Goal: Task Accomplishment & Management: Manage account settings

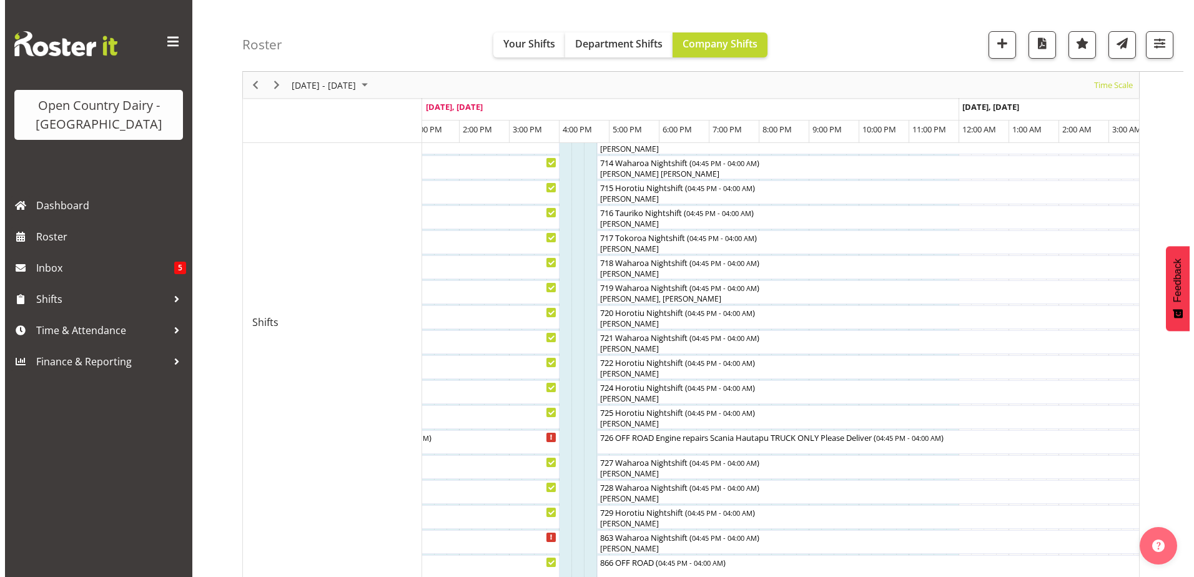
scroll to position [562, 0]
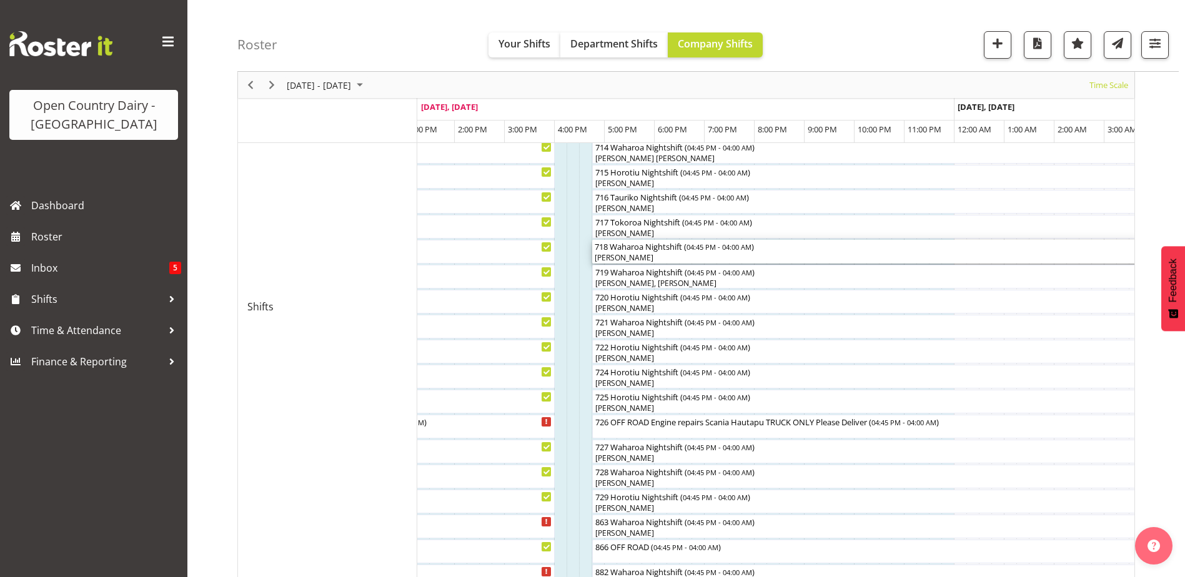
click at [626, 251] on div "718 Waharoa Nightshift ( 04:45 PM - 04:00 AM )" at bounding box center [873, 246] width 557 height 12
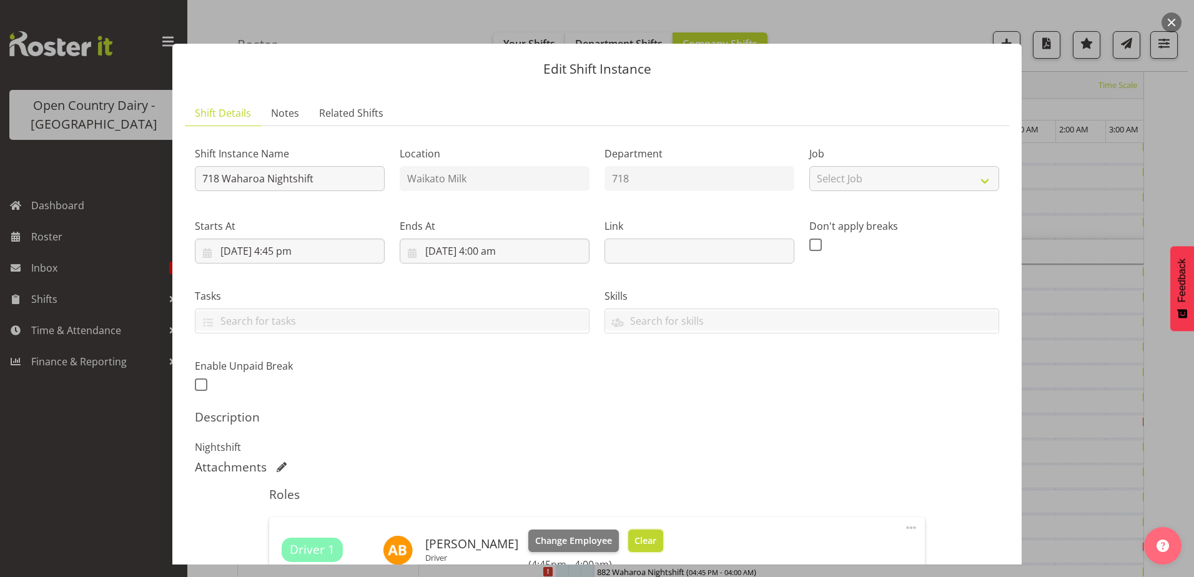
click at [642, 531] on button "Clear" at bounding box center [646, 541] width 36 height 22
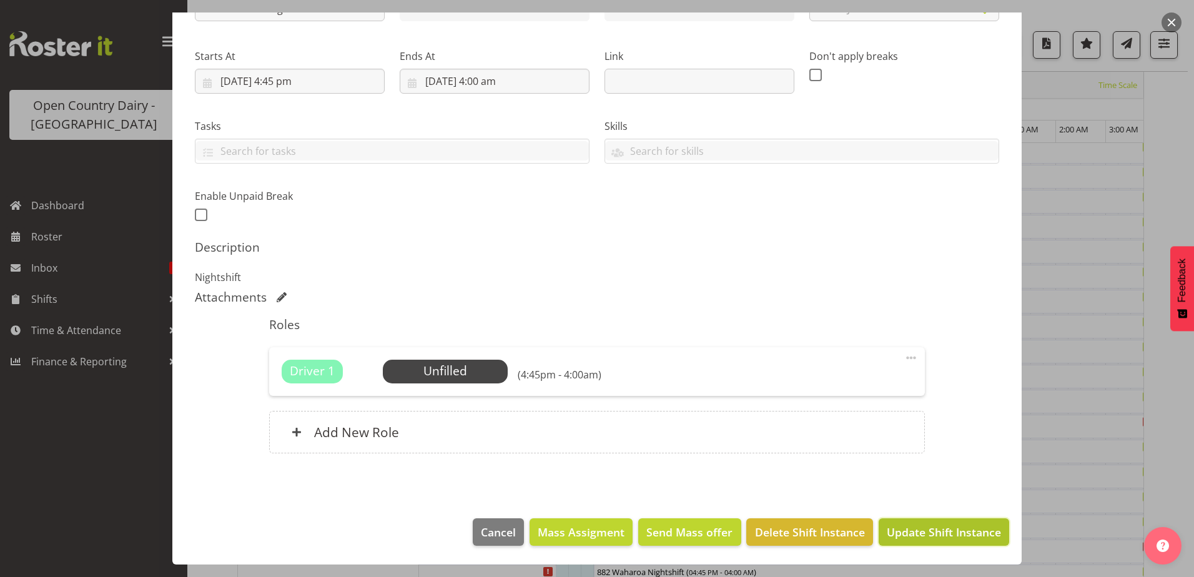
click at [974, 526] on span "Update Shift Instance" at bounding box center [944, 532] width 114 height 16
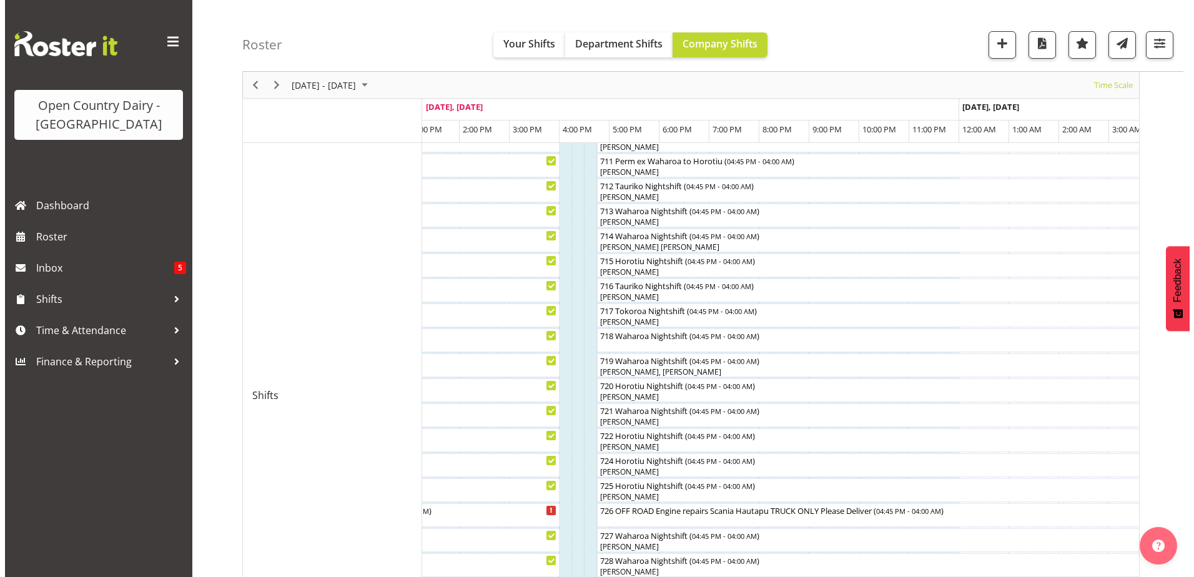
scroll to position [478, 0]
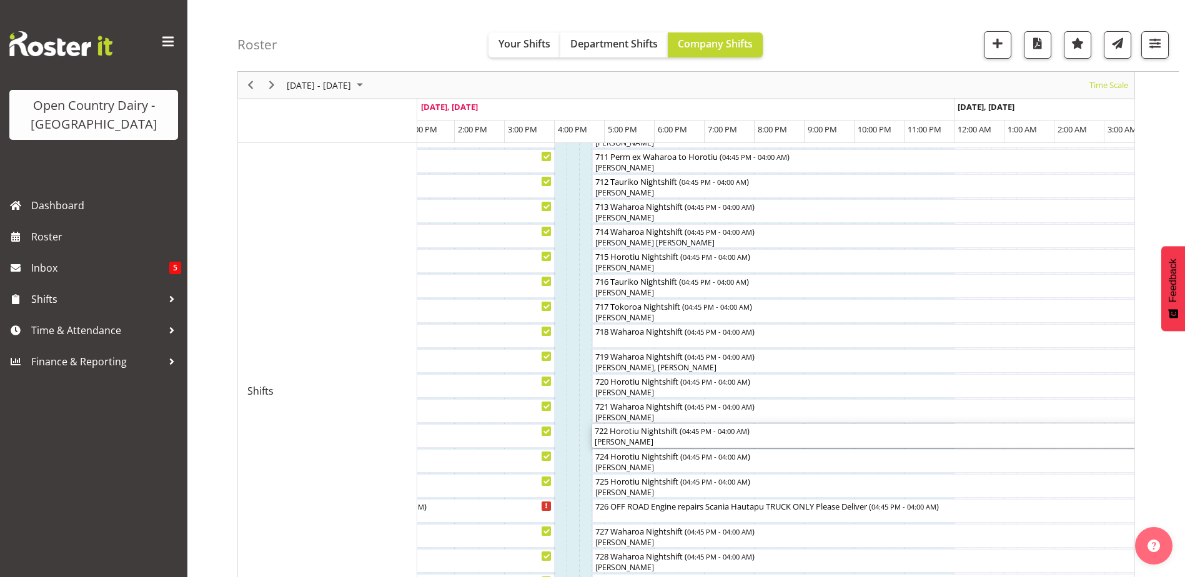
click at [625, 441] on div "[PERSON_NAME]" at bounding box center [873, 442] width 557 height 11
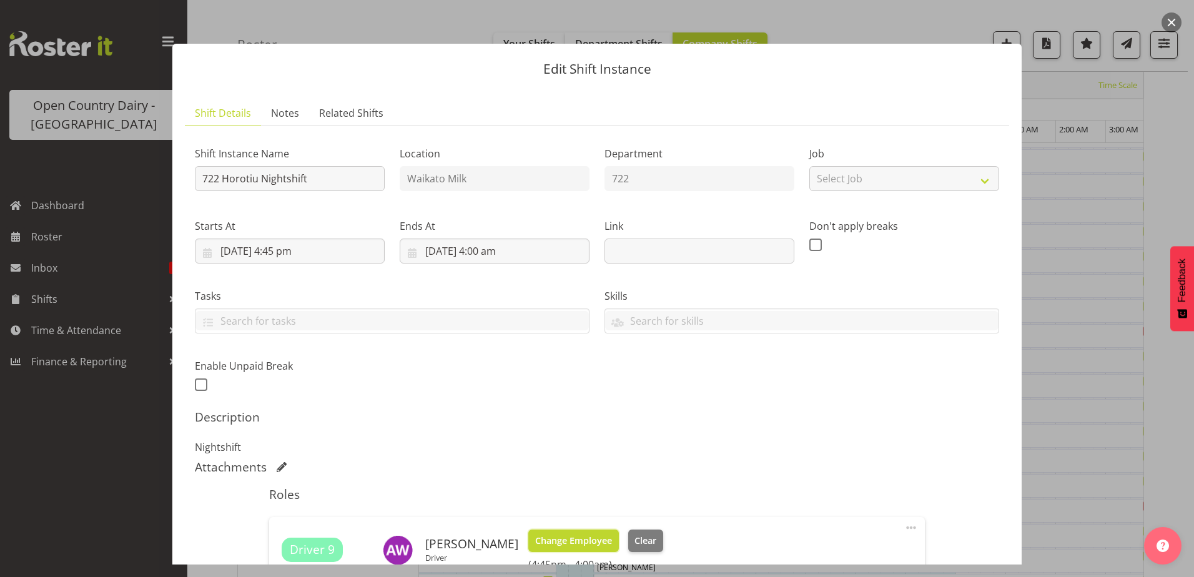
click at [592, 532] on button "Change Employee" at bounding box center [574, 541] width 91 height 22
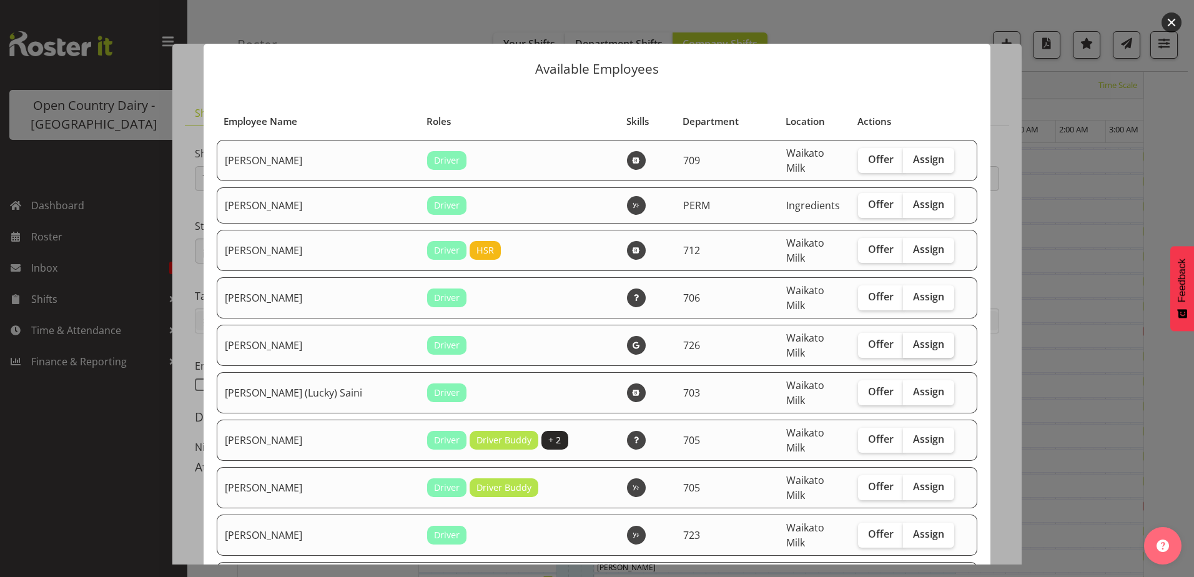
click at [913, 338] on span "Assign" at bounding box center [928, 344] width 31 height 12
click at [903, 340] on input "Assign" at bounding box center [907, 344] width 8 height 8
checkbox input "true"
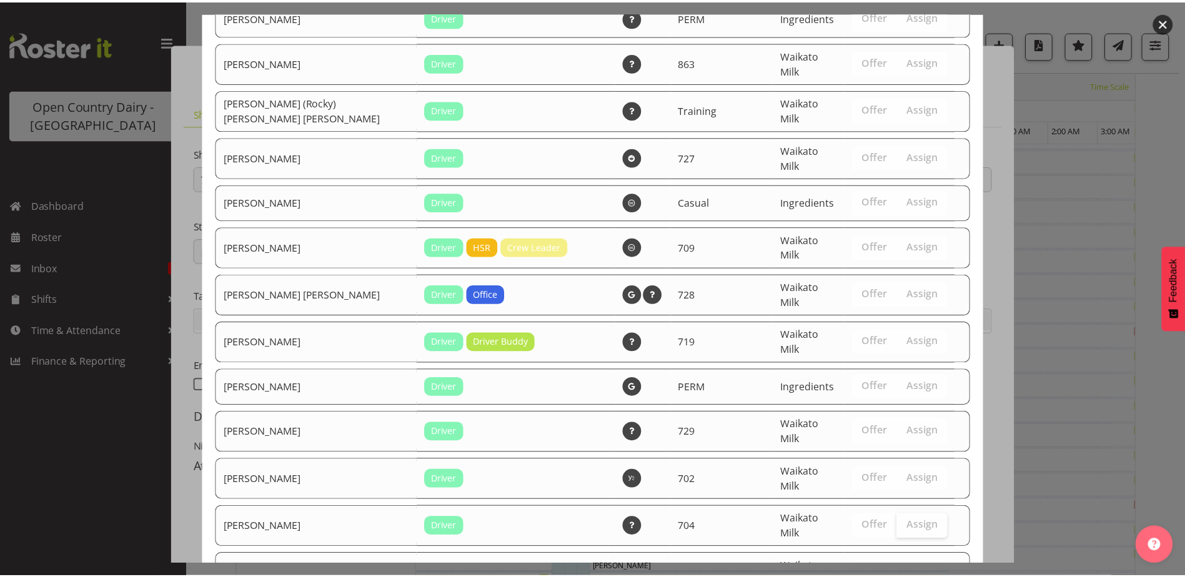
scroll to position [2338, 0]
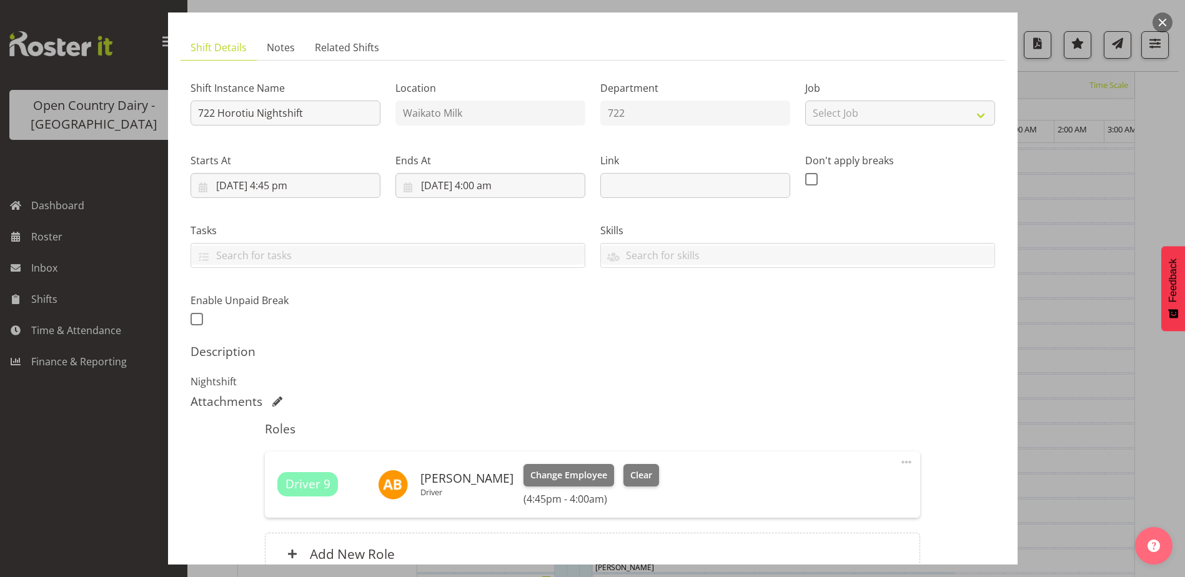
scroll to position [187, 0]
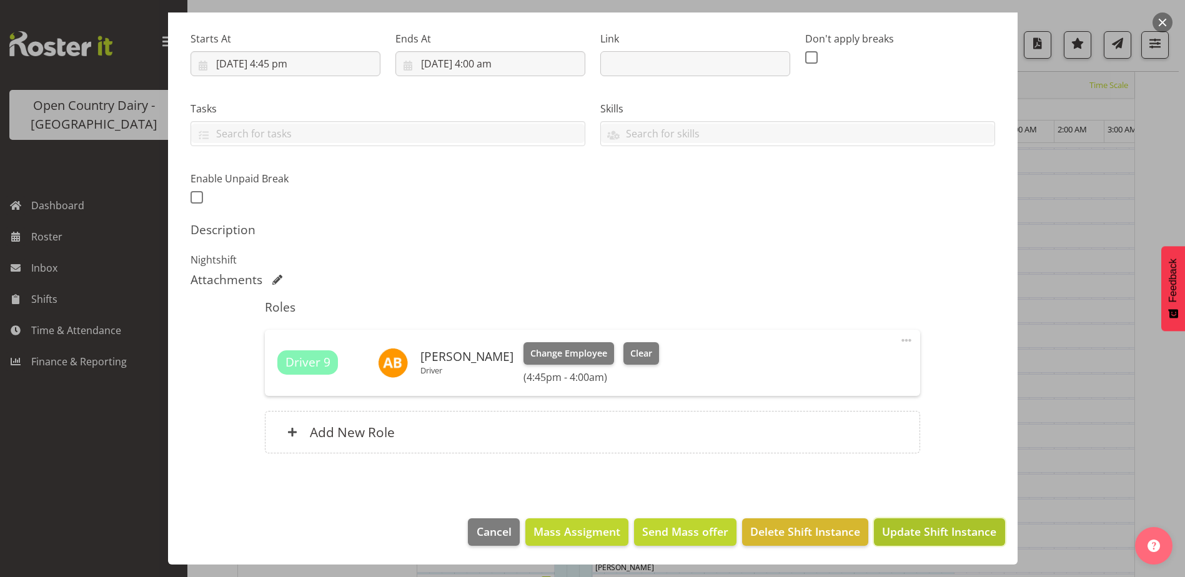
click at [928, 532] on span "Update Shift Instance" at bounding box center [939, 532] width 114 height 16
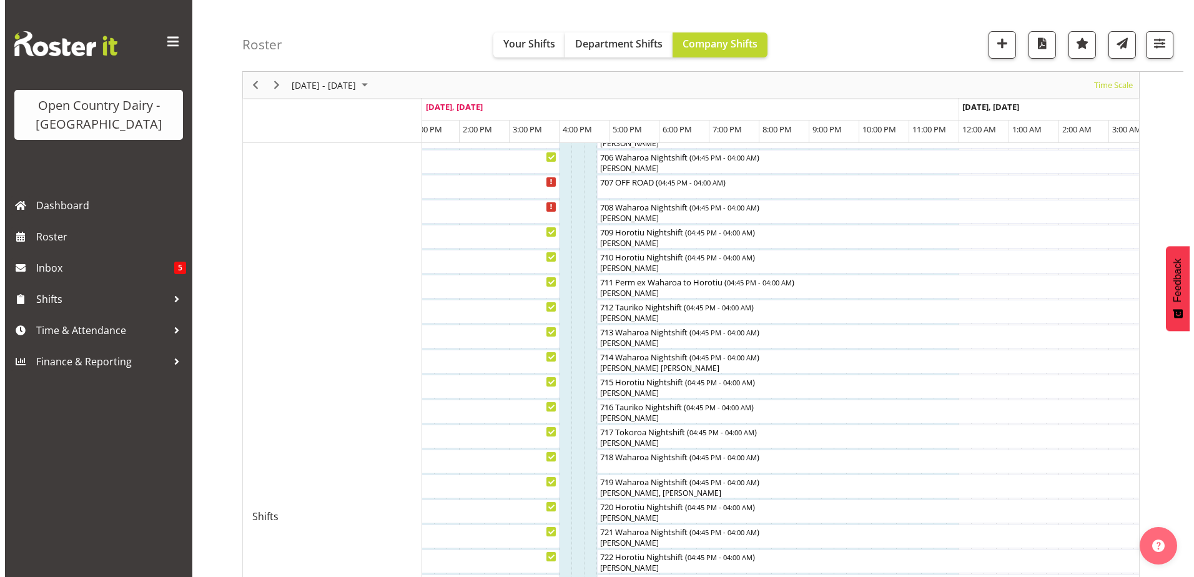
scroll to position [353, 0]
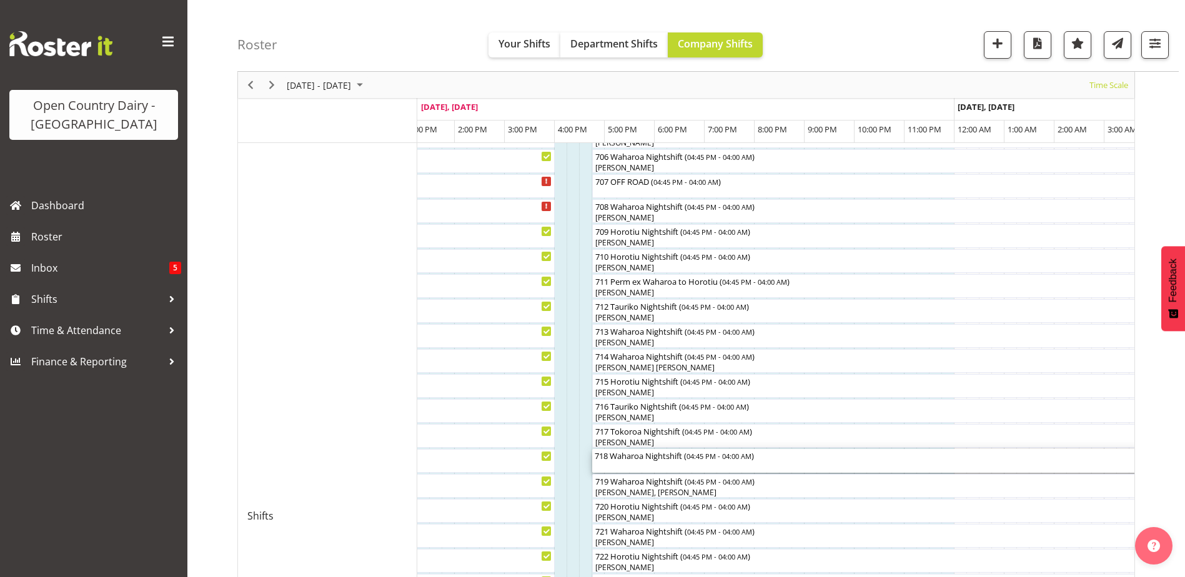
click at [714, 468] on div "718 Waharoa Nightshift ( 04:45 PM - 04:00 AM )" at bounding box center [873, 461] width 557 height 24
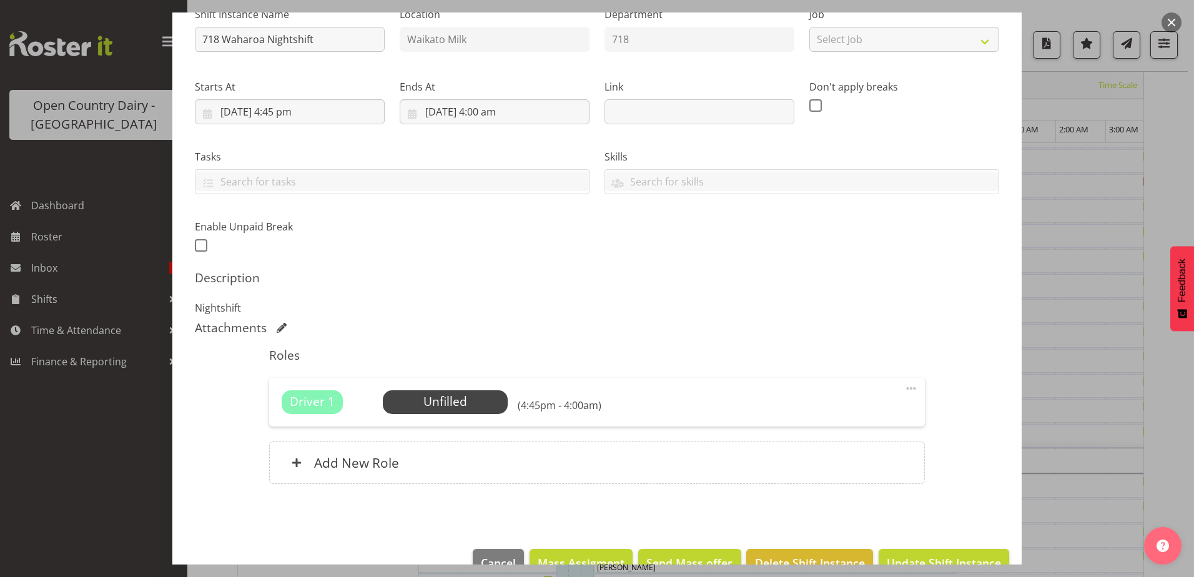
scroll to position [170, 0]
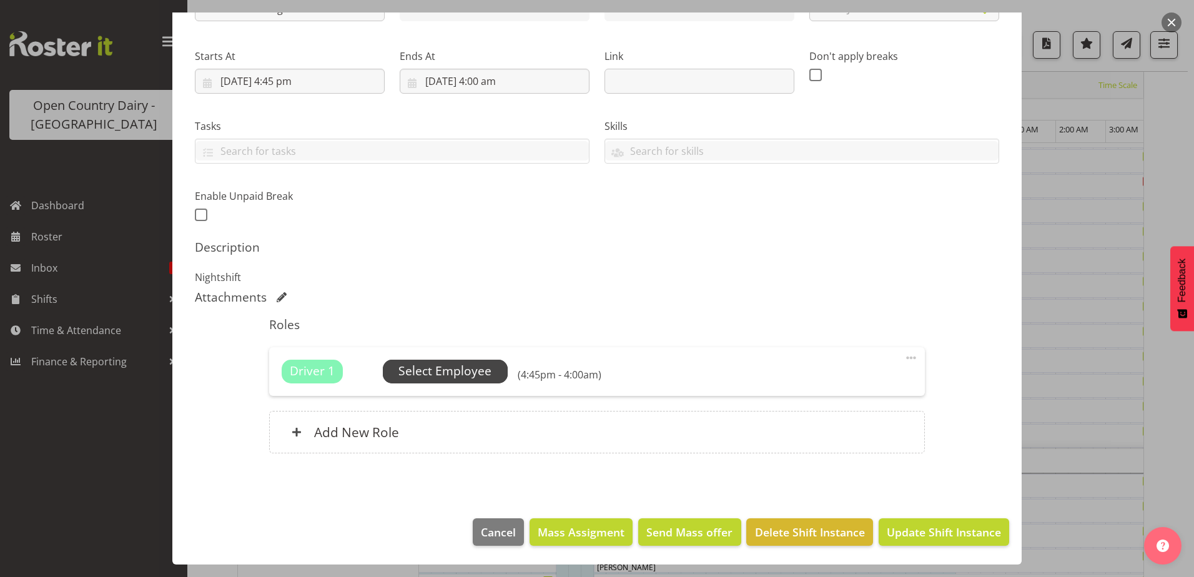
click at [455, 376] on span "Select Employee" at bounding box center [445, 371] width 93 height 18
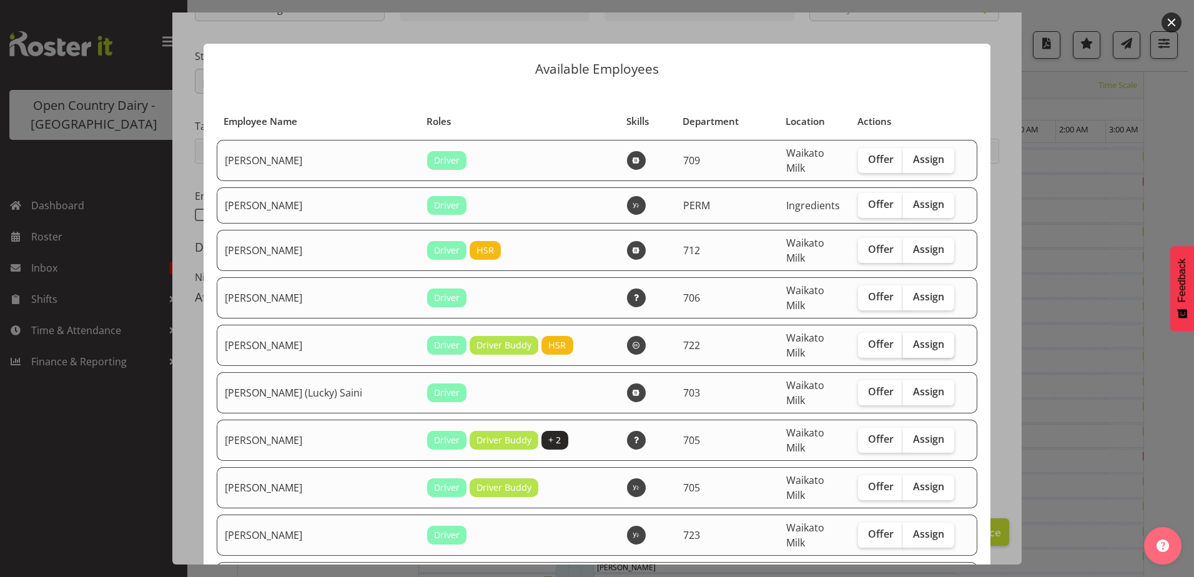
click at [910, 334] on label "Assign" at bounding box center [928, 345] width 51 height 25
click at [910, 340] on input "Assign" at bounding box center [907, 344] width 8 height 8
checkbox input "true"
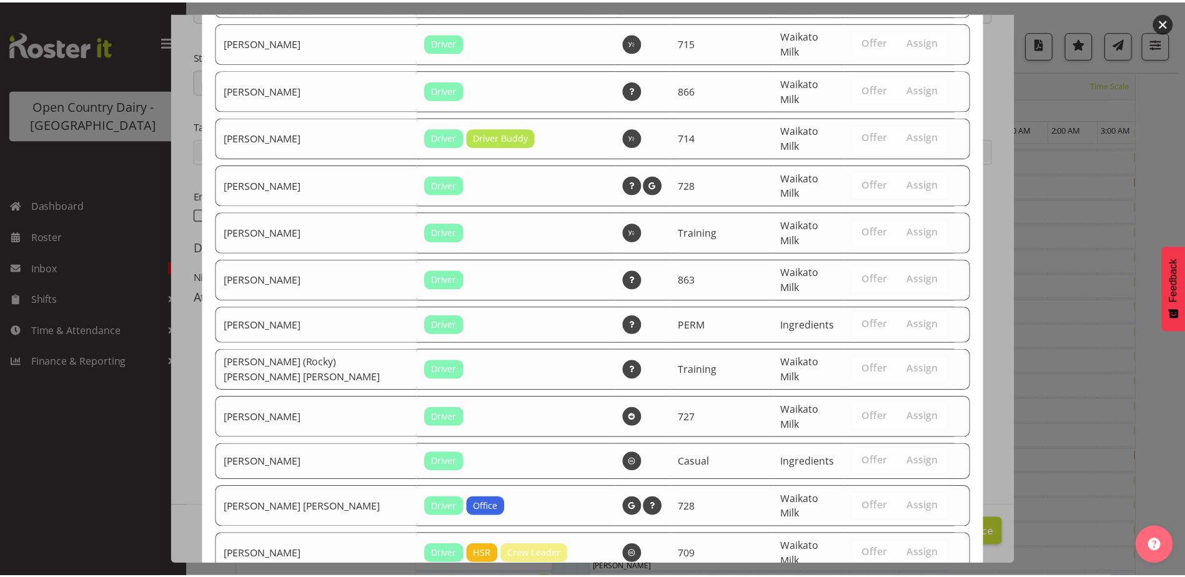
scroll to position [2338, 0]
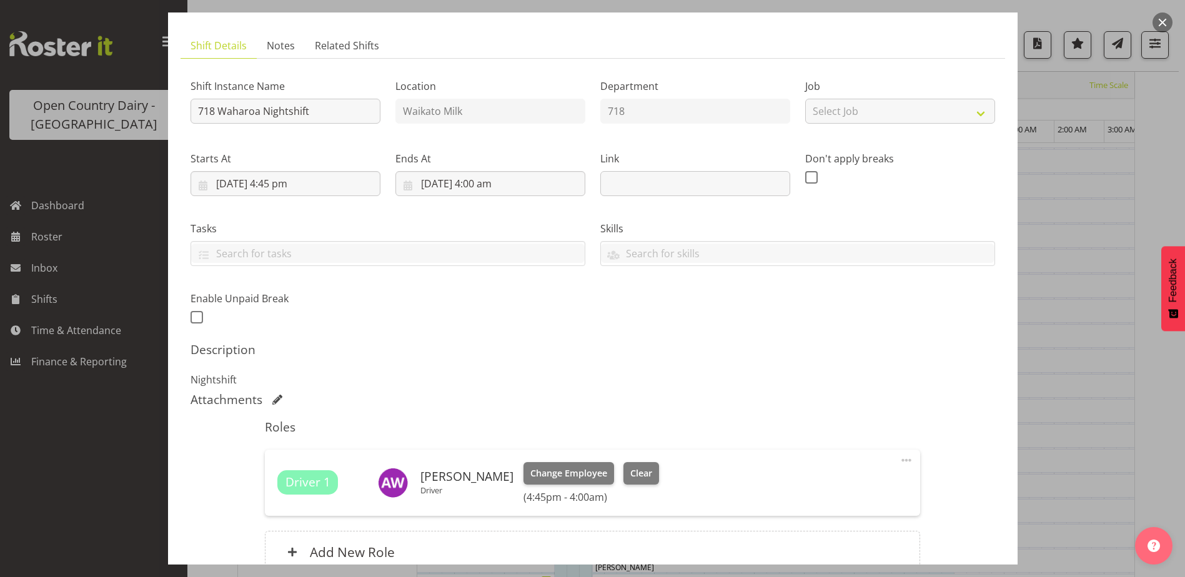
scroll to position [0, 0]
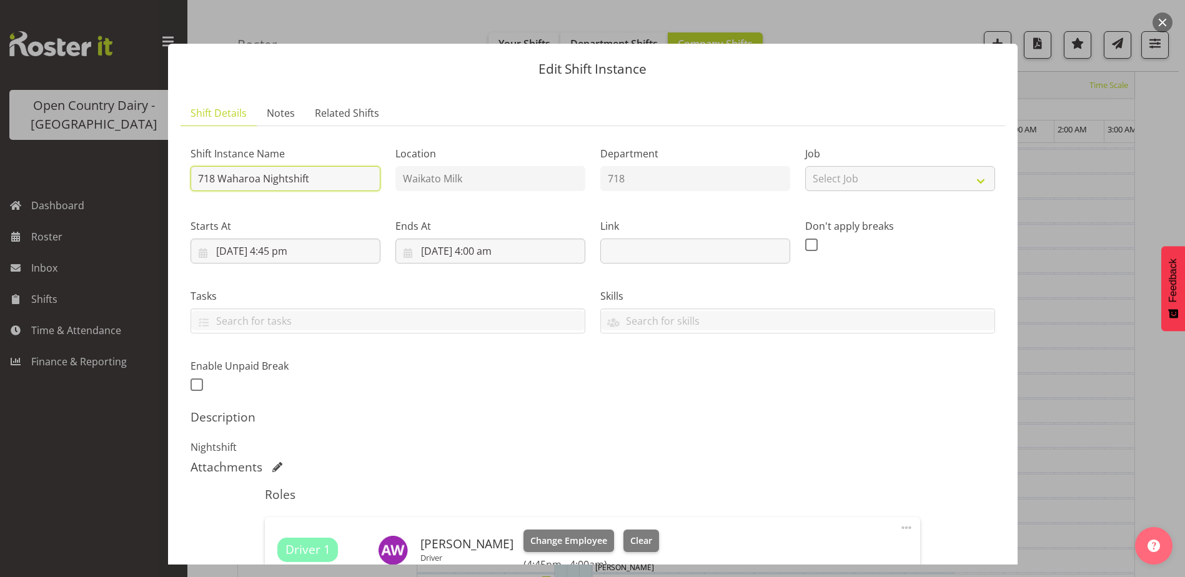
drag, startPoint x: 316, startPoint y: 182, endPoint x: 310, endPoint y: 179, distance: 7.0
click at [310, 179] on input "718 Waharoa Nightshift" at bounding box center [286, 178] width 190 height 25
click at [312, 179] on input "718 Waharoa Nightshift" at bounding box center [286, 178] width 190 height 25
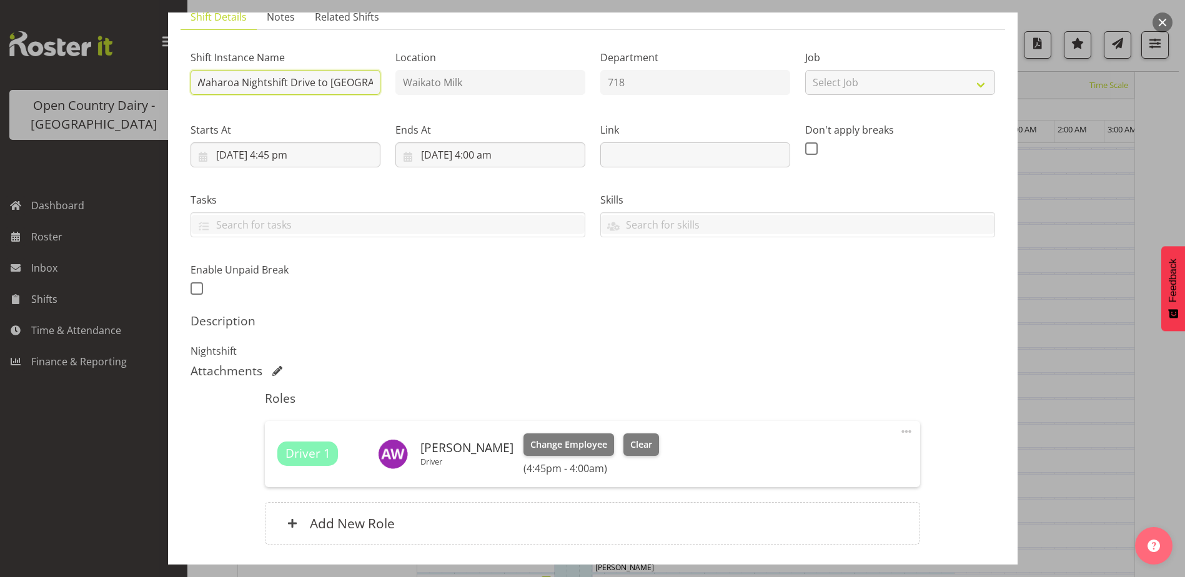
scroll to position [187, 0]
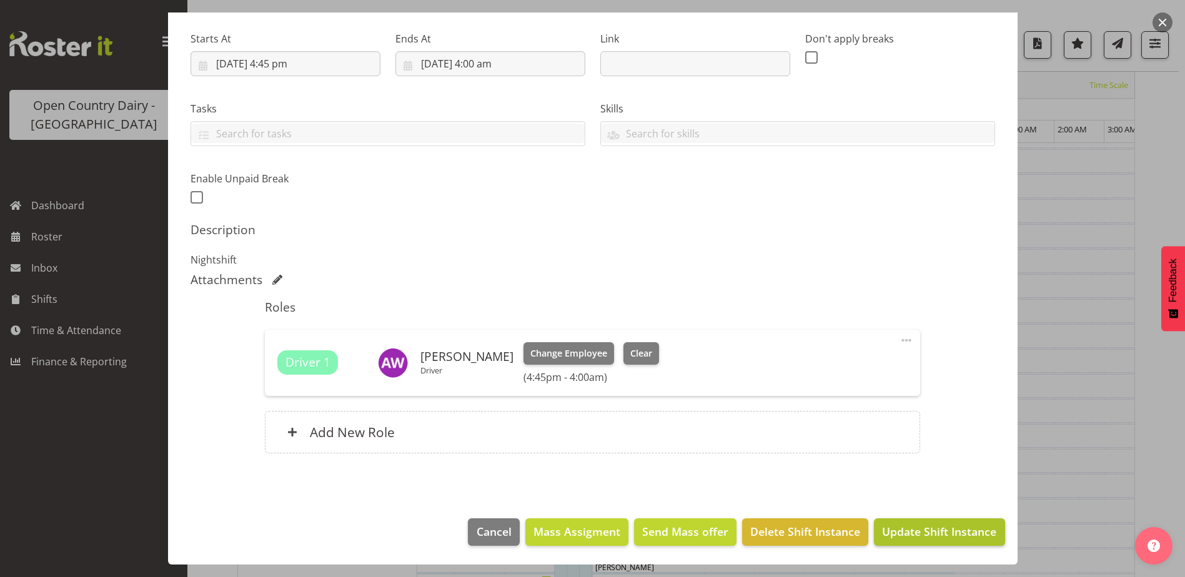
type input "718 Waharoa Nightshift Drive to [GEOGRAPHIC_DATA]"
click at [940, 540] on span "Update Shift Instance" at bounding box center [939, 532] width 114 height 16
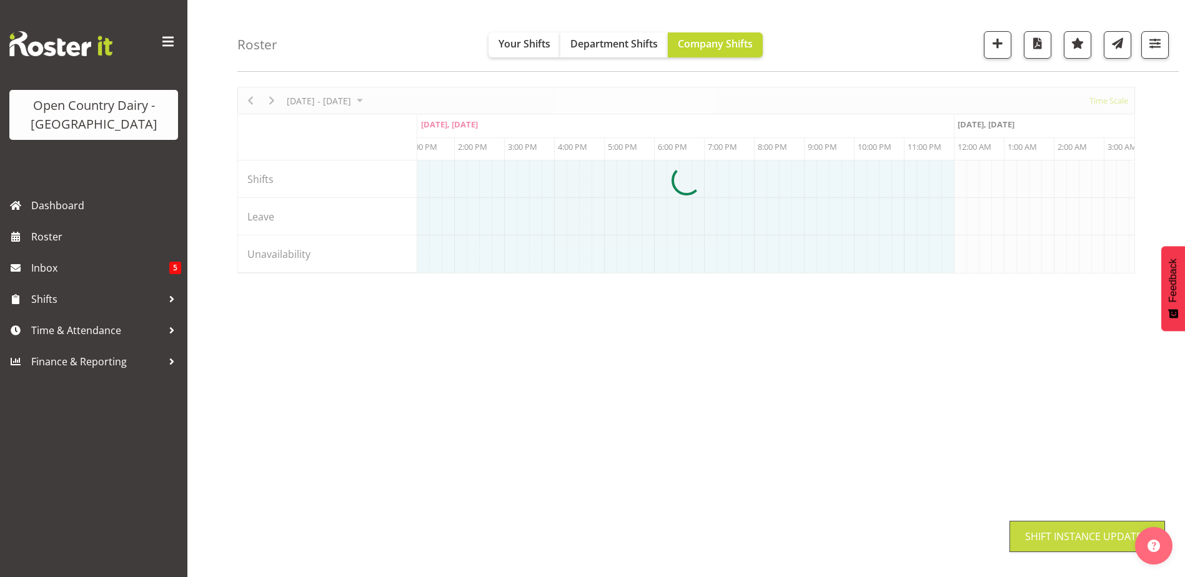
scroll to position [41, 0]
